Goal: Task Accomplishment & Management: Manage account settings

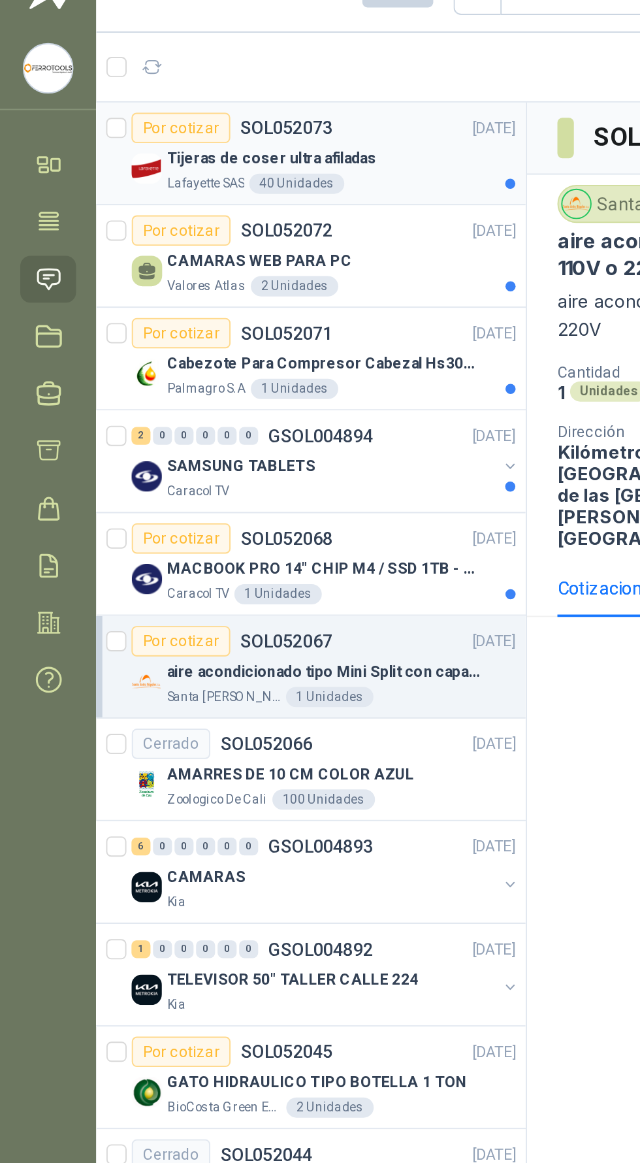
click at [236, 110] on div "Tijeras de coser ultra afiladas" at bounding box center [176, 107] width 180 height 16
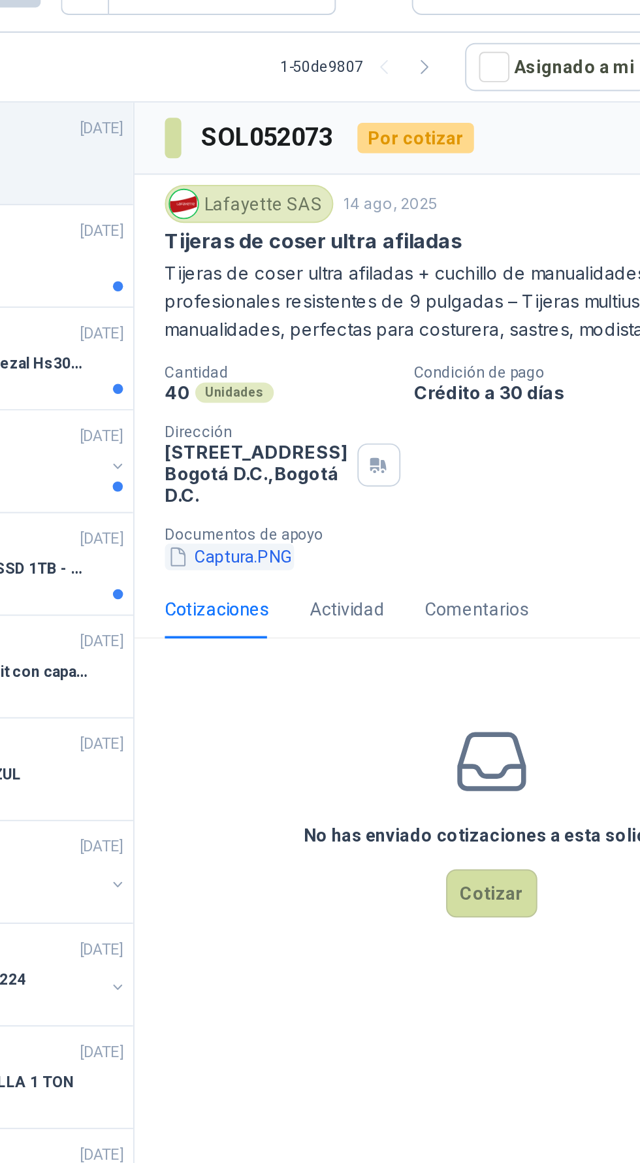
click at [323, 310] on button "Captura.PNG" at bounding box center [320, 312] width 67 height 14
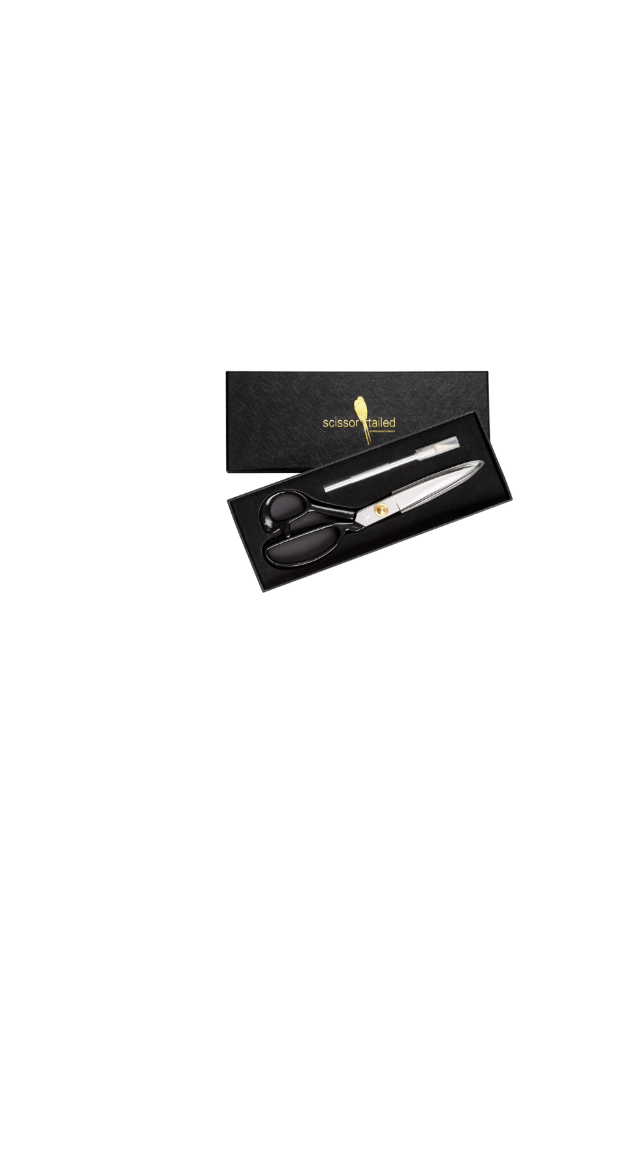
scroll to position [18, 0]
